Goal: Transaction & Acquisition: Purchase product/service

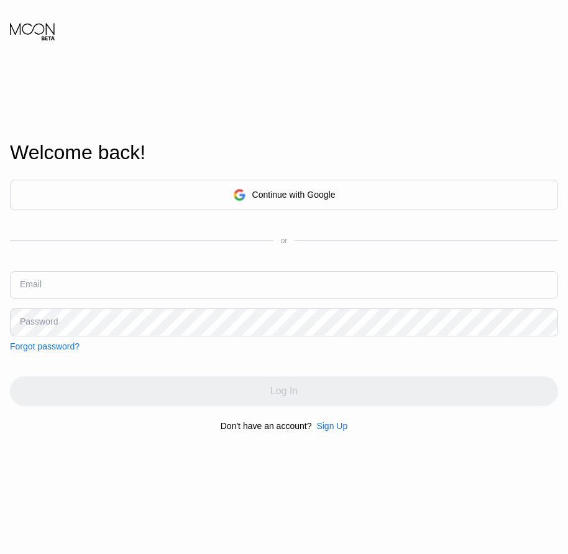
click at [340, 428] on div "Sign Up" at bounding box center [331, 426] width 31 height 10
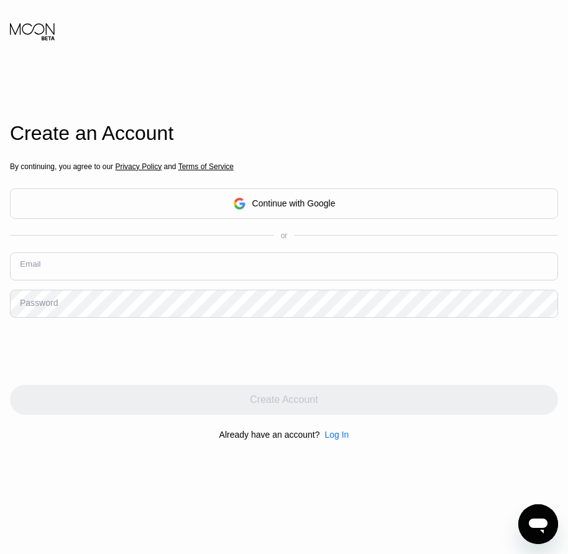
drag, startPoint x: 32, startPoint y: 270, endPoint x: 18, endPoint y: 267, distance: 14.0
paste input "[EMAIL_ADDRESS][DOMAIN_NAME]"
type input "[EMAIL_ADDRESS][DOMAIN_NAME]"
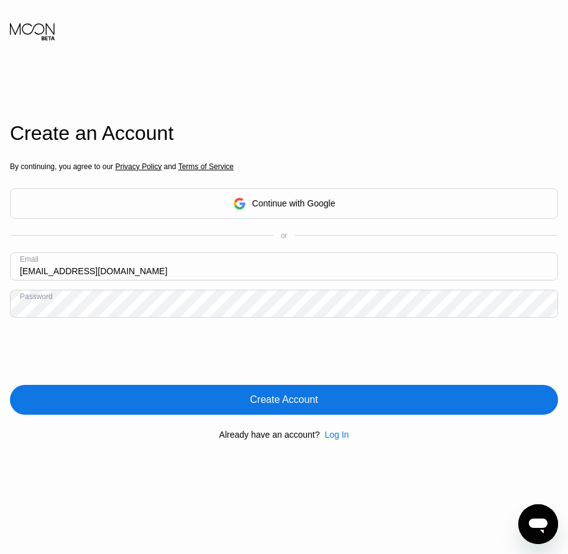
click at [282, 405] on div "Create Account" at bounding box center [284, 399] width 68 height 12
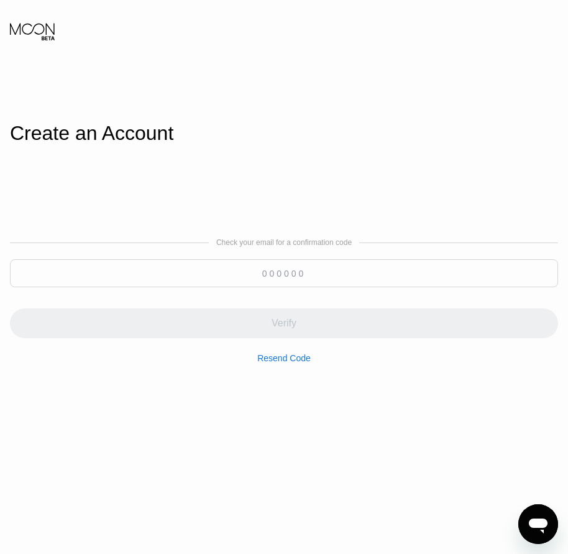
paste input "856299"
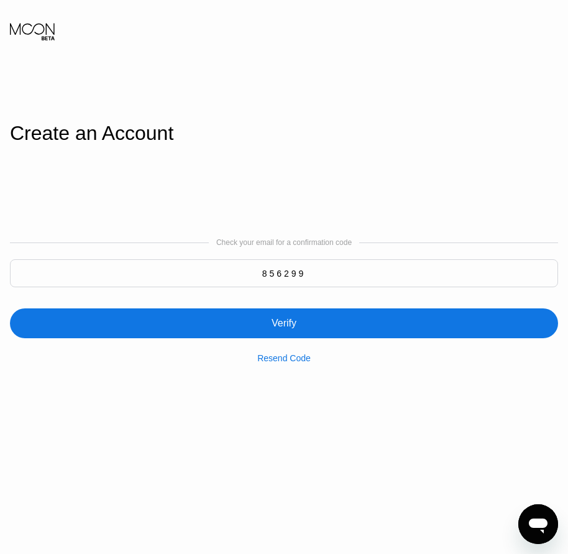
type input "856299"
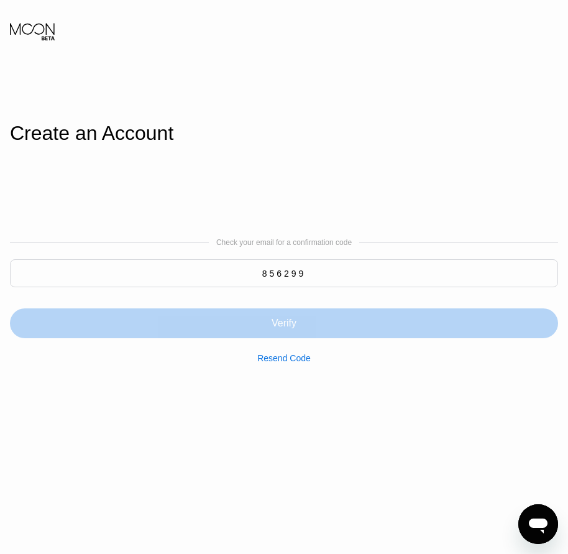
click at [298, 322] on div "Verify" at bounding box center [284, 323] width 548 height 30
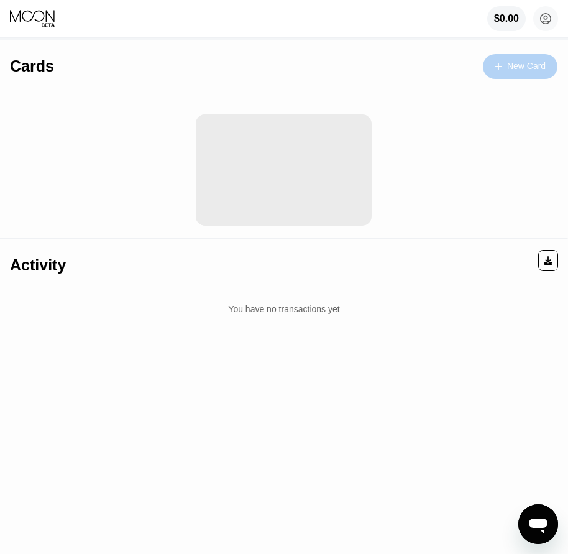
click at [517, 58] on div "New Card" at bounding box center [520, 66] width 75 height 25
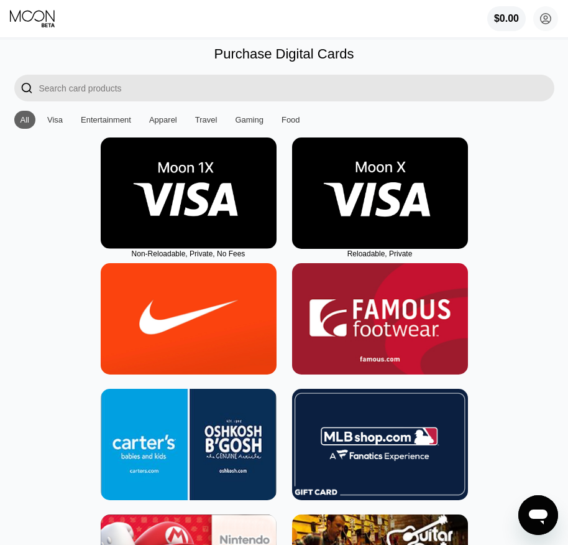
click at [367, 214] on img at bounding box center [380, 192] width 176 height 111
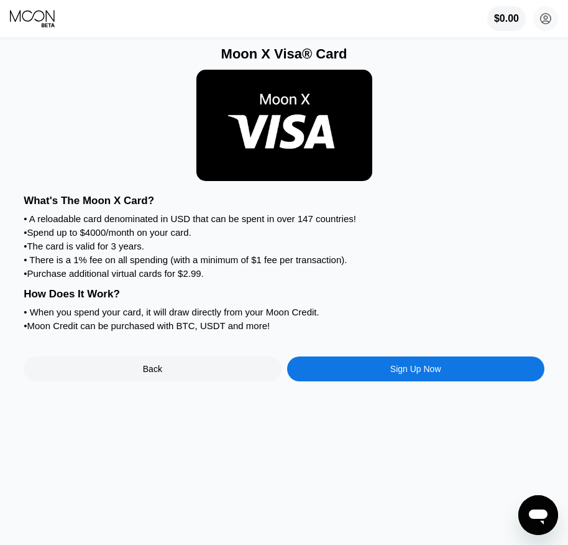
click at [416, 374] on div "Sign Up Now" at bounding box center [415, 369] width 51 height 10
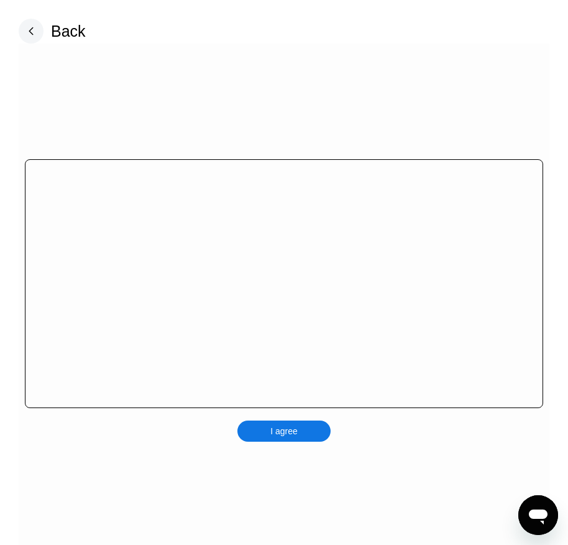
click at [296, 433] on div "I agree" at bounding box center [283, 430] width 93 height 21
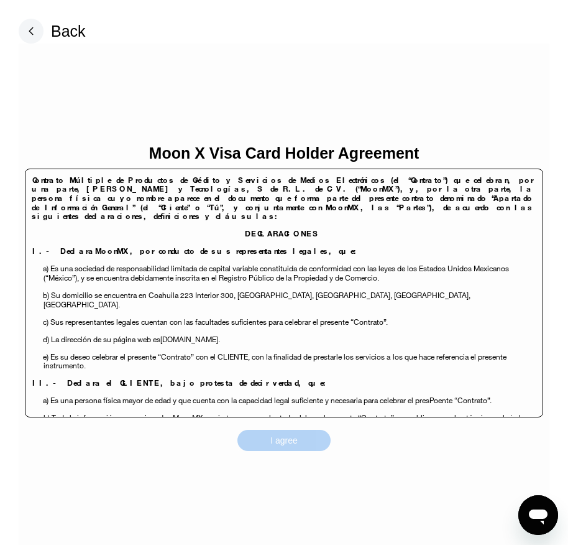
click at [290, 441] on div "I agree" at bounding box center [283, 440] width 27 height 11
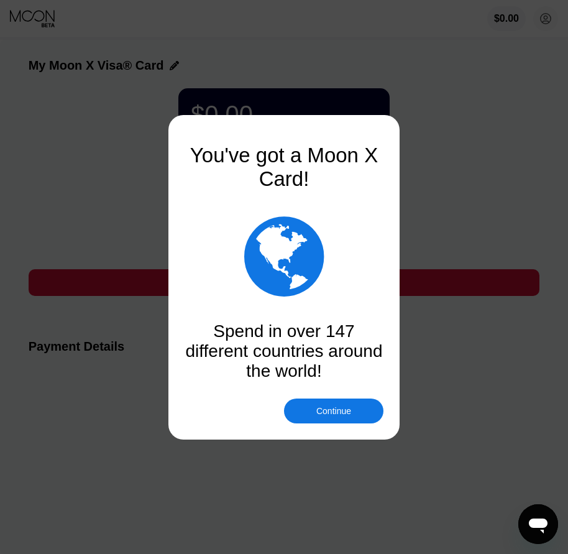
click at [333, 407] on div "Continue" at bounding box center [333, 411] width 35 height 10
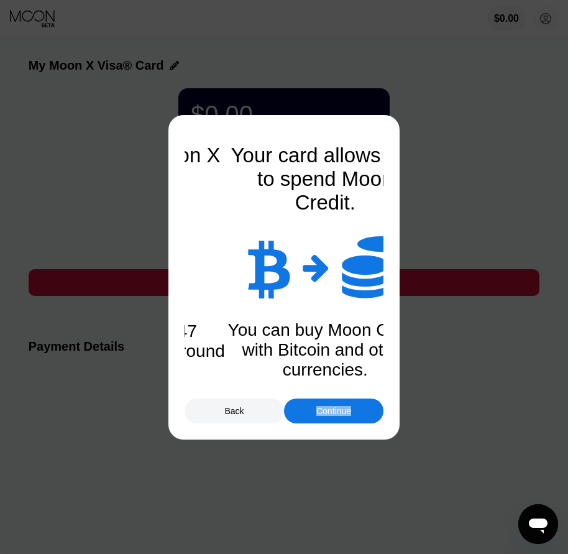
click at [333, 407] on div "Continue" at bounding box center [333, 411] width 35 height 10
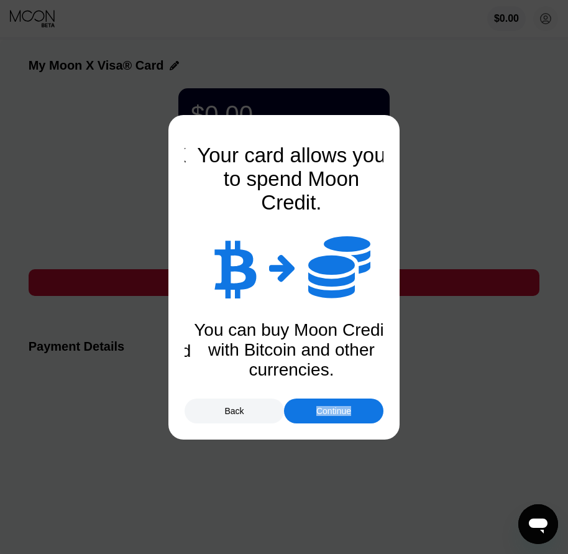
click at [333, 407] on div "Continue" at bounding box center [333, 411] width 35 height 10
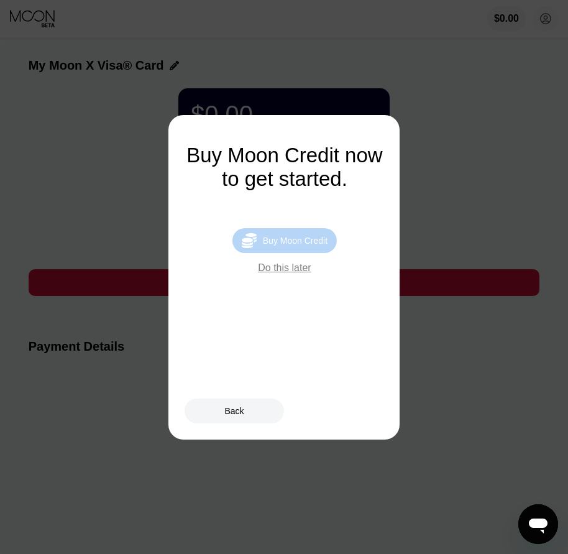
click at [313, 253] on div " Buy Moon Credit" at bounding box center [284, 240] width 104 height 25
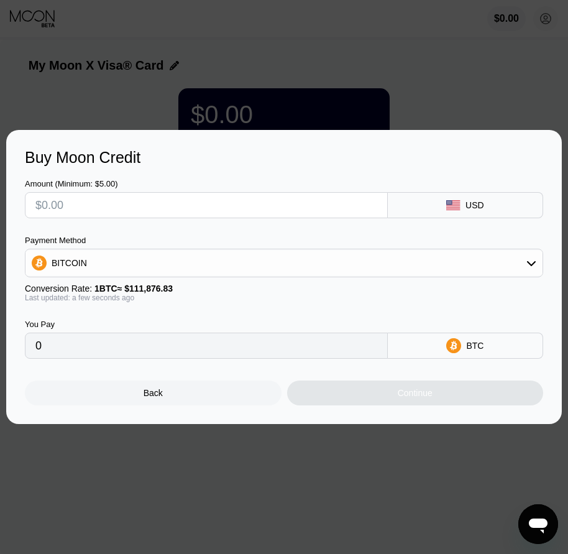
click at [187, 405] on div "Back" at bounding box center [153, 392] width 257 height 25
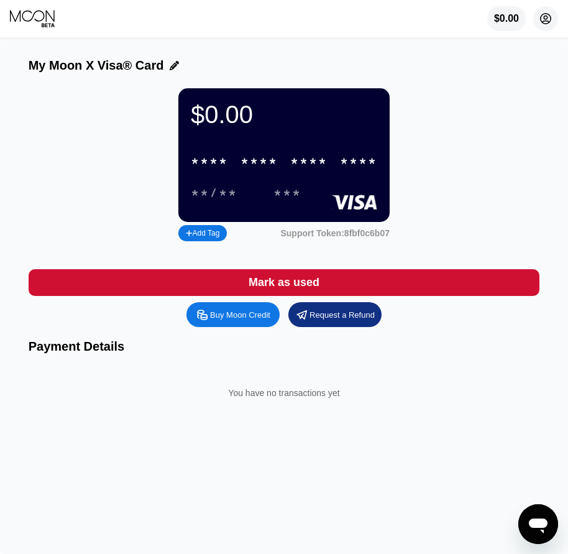
click at [540, 29] on circle at bounding box center [545, 18] width 25 height 25
